Goal: Task Accomplishment & Management: Manage account settings

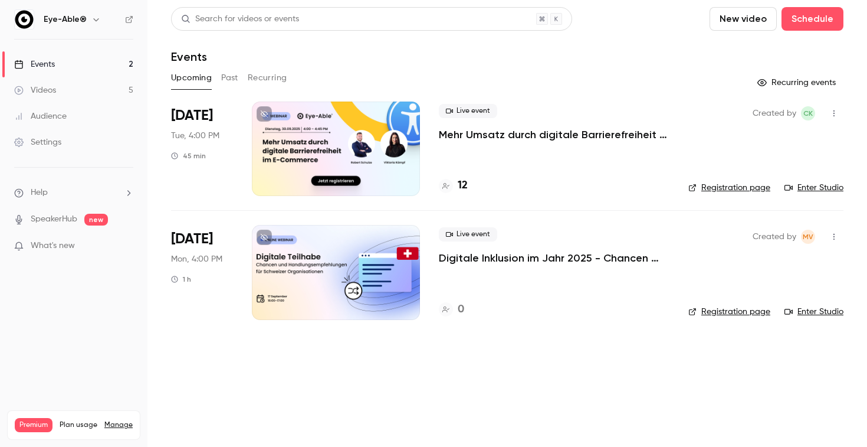
click at [71, 87] on link "Videos 5" at bounding box center [73, 90] width 147 height 26
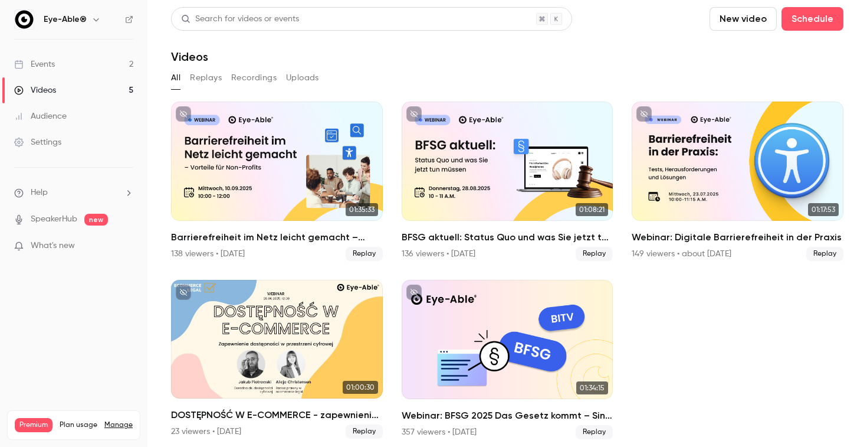
click at [52, 65] on div "Events" at bounding box center [34, 64] width 41 height 12
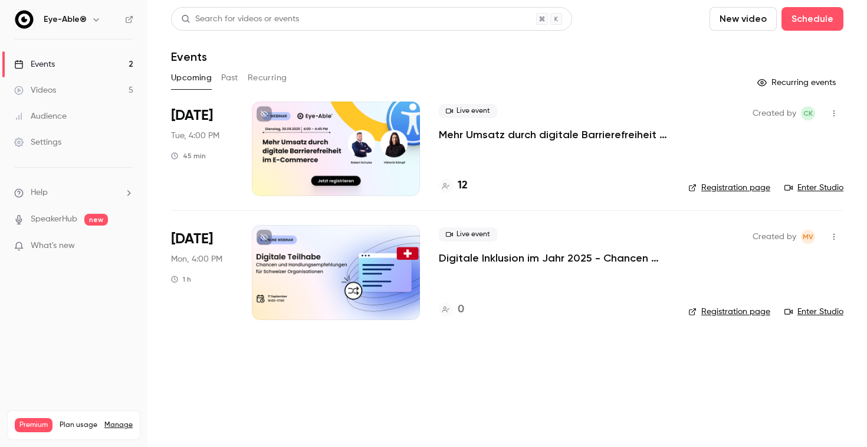
click at [523, 140] on p "Mehr Umsatz durch digitale Barrierefreiheit im E-Commerce" at bounding box center [554, 134] width 231 height 14
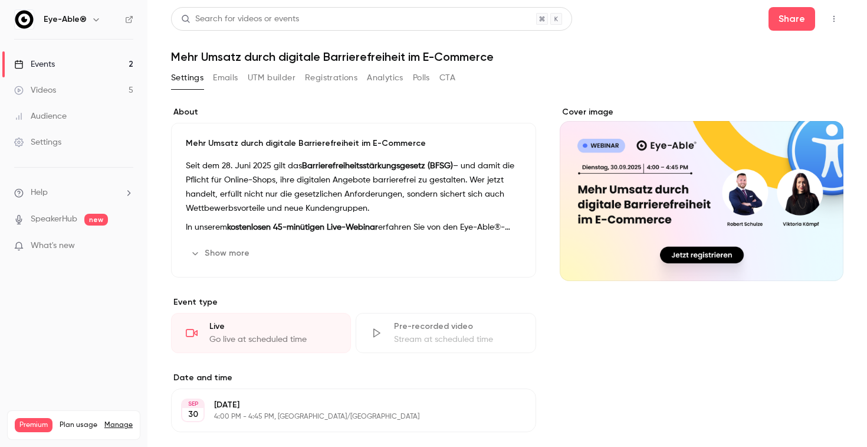
click at [225, 250] on button "Show more" at bounding box center [221, 253] width 71 height 19
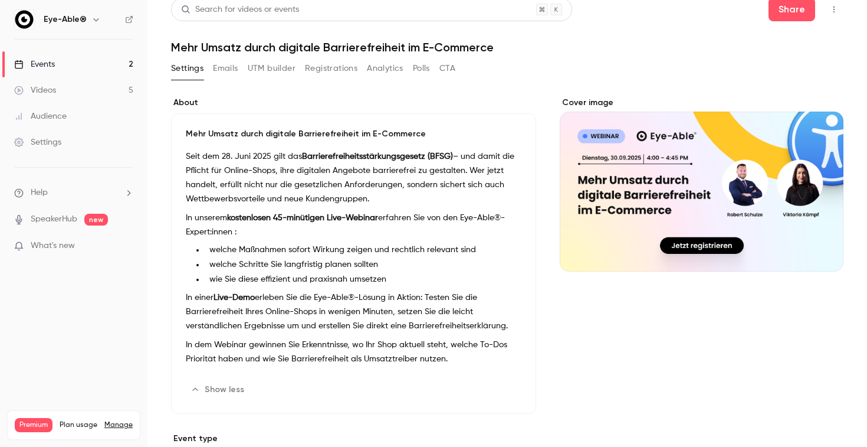
scroll to position [12, 0]
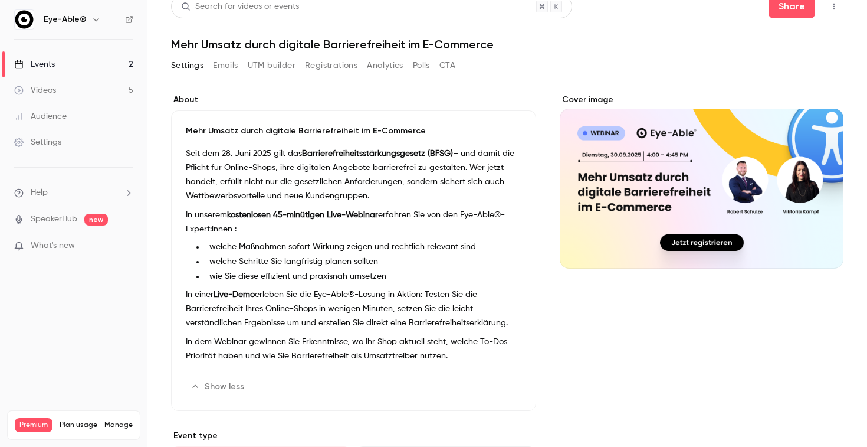
click at [222, 377] on button "Show less" at bounding box center [218, 386] width 65 height 19
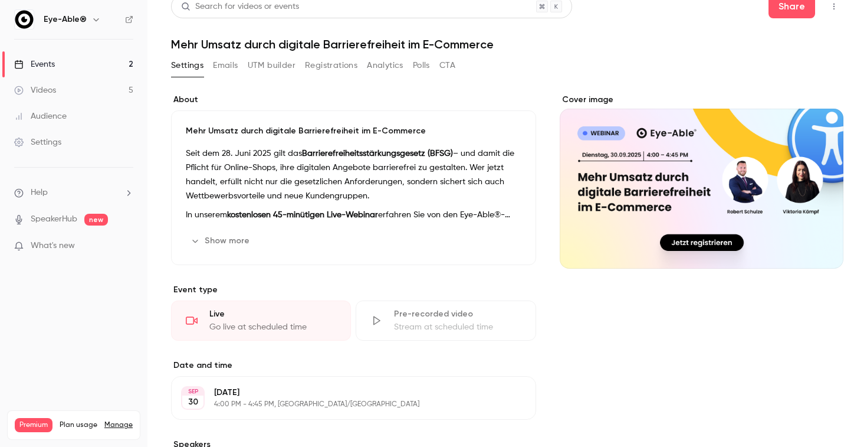
click at [503, 244] on button "Edit" at bounding box center [499, 240] width 43 height 19
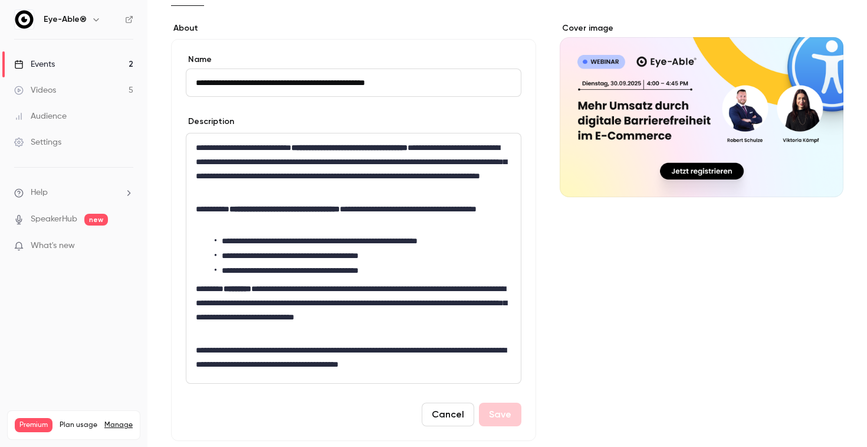
scroll to position [86, 0]
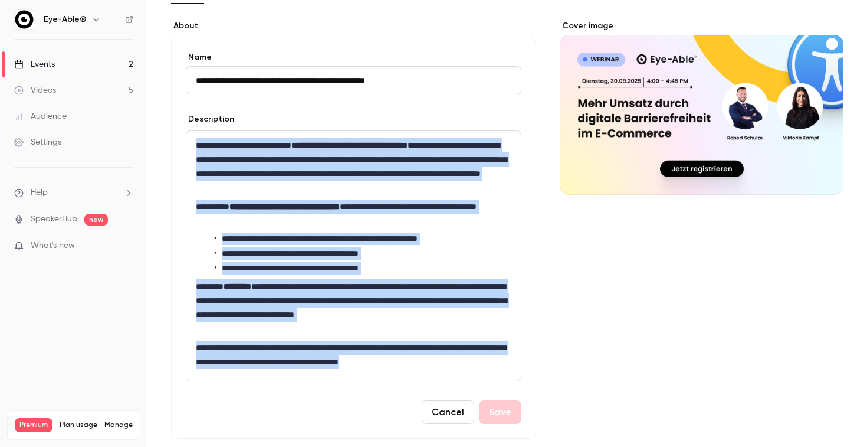
copy div "**********"
drag, startPoint x: 196, startPoint y: 141, endPoint x: 471, endPoint y: 373, distance: 359.6
click at [471, 373] on div "**********" at bounding box center [353, 256] width 334 height 250
click at [77, 63] on link "Events 2" at bounding box center [73, 64] width 147 height 26
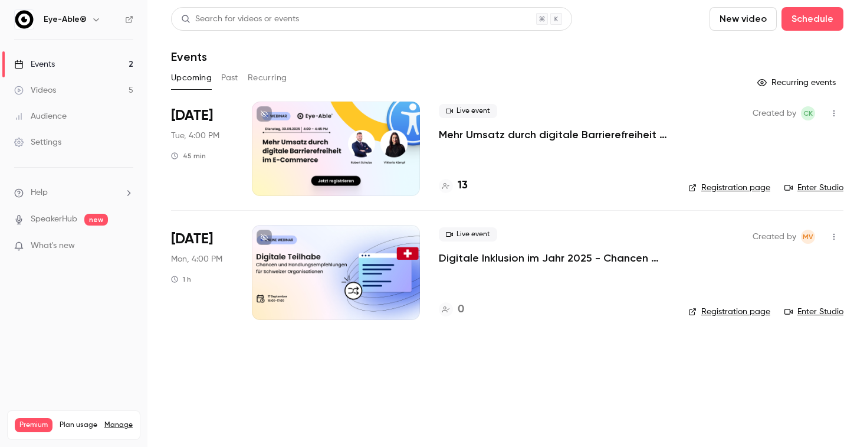
click at [477, 256] on p "Digitale Inklusion im Jahr 2025 - Chancen und Handlungsempfehlungen für Schweiz…" at bounding box center [554, 258] width 231 height 14
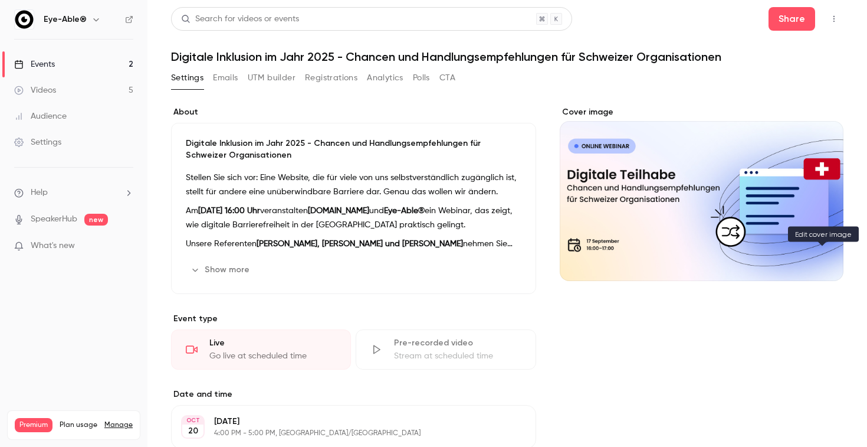
click at [833, 256] on button "Cover image" at bounding box center [822, 260] width 24 height 24
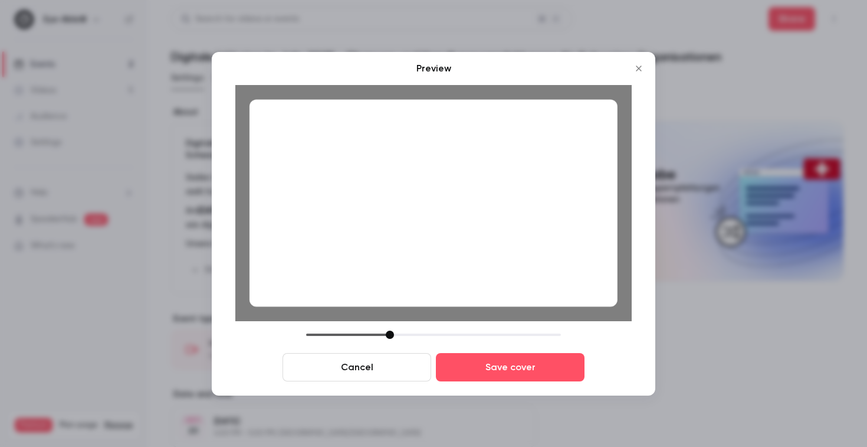
click at [388, 336] on div at bounding box center [390, 334] width 8 height 8
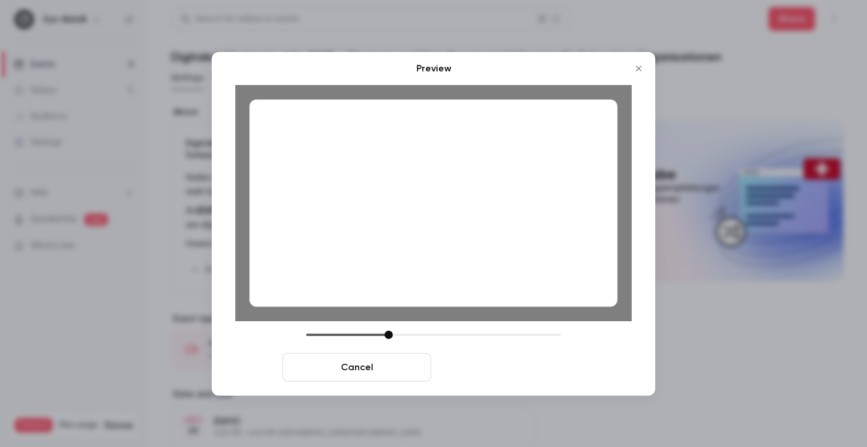
click at [514, 370] on button "Save cover" at bounding box center [510, 367] width 149 height 28
